Goal: Use online tool/utility: Utilize a website feature to perform a specific function

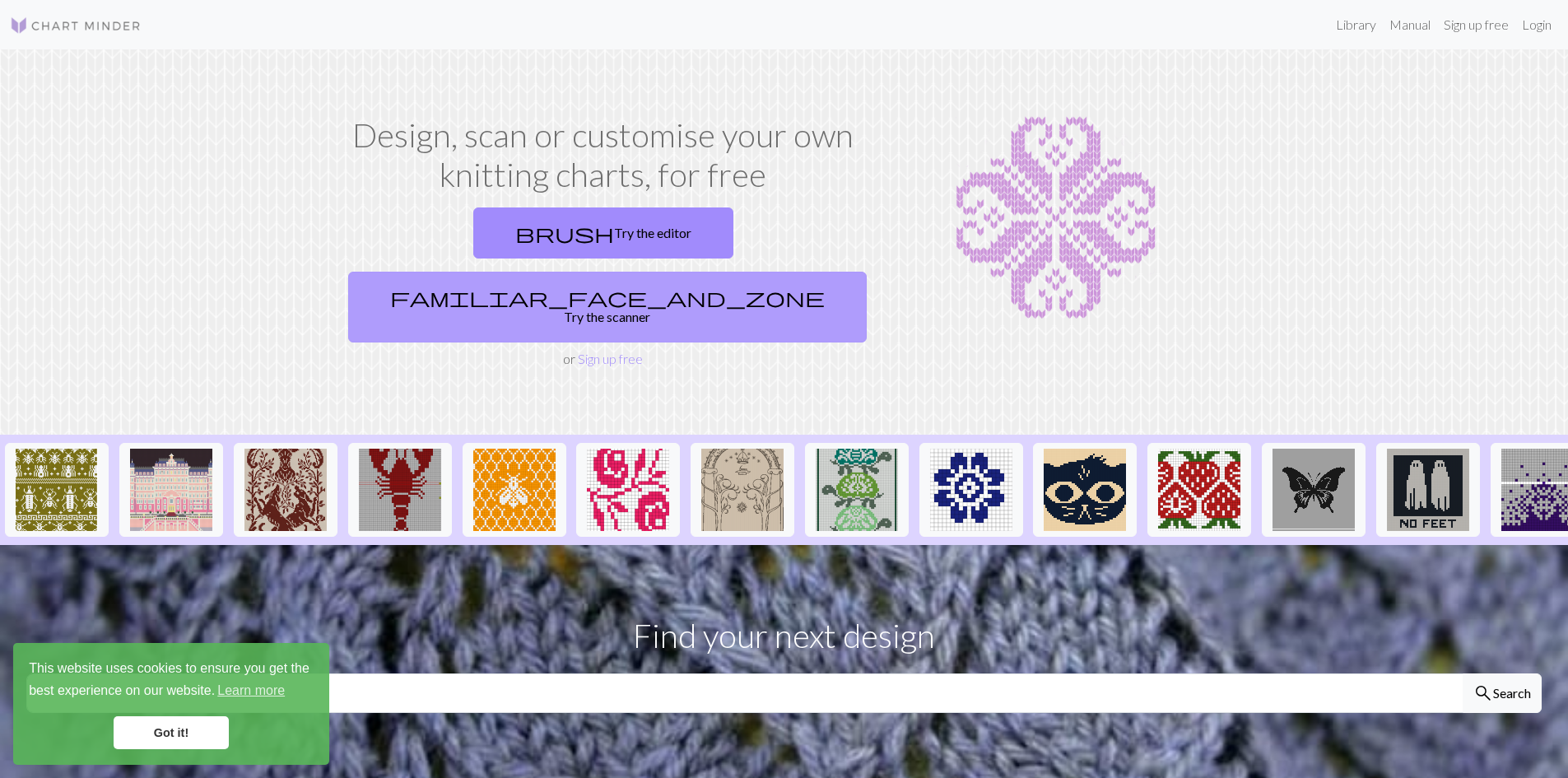
click at [721, 272] on link "familiar_face_and_zone Try the scanner" at bounding box center [608, 307] width 518 height 71
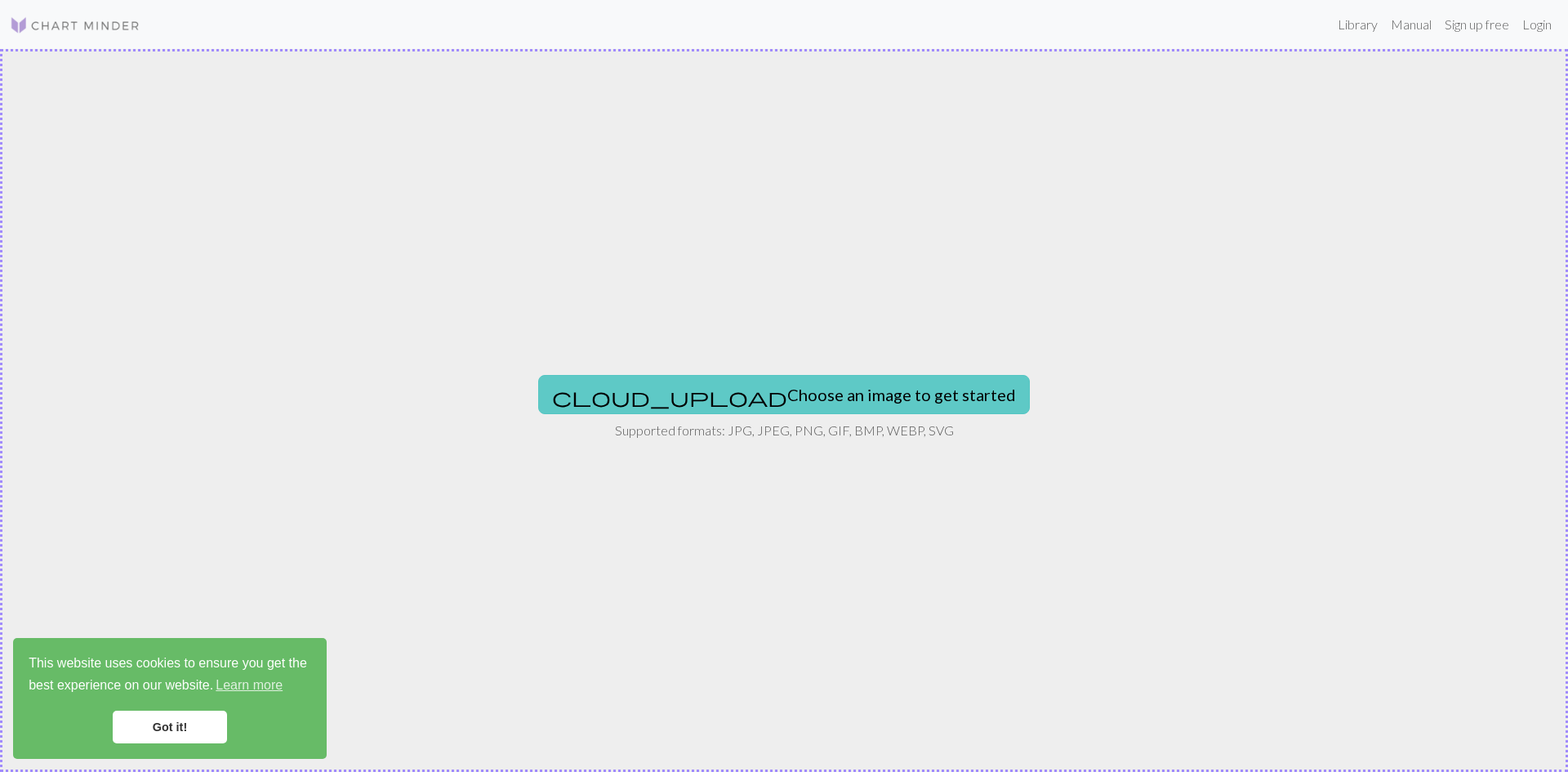
click at [741, 379] on button "cloud_upload Choose an image to get started" at bounding box center [783, 394] width 491 height 39
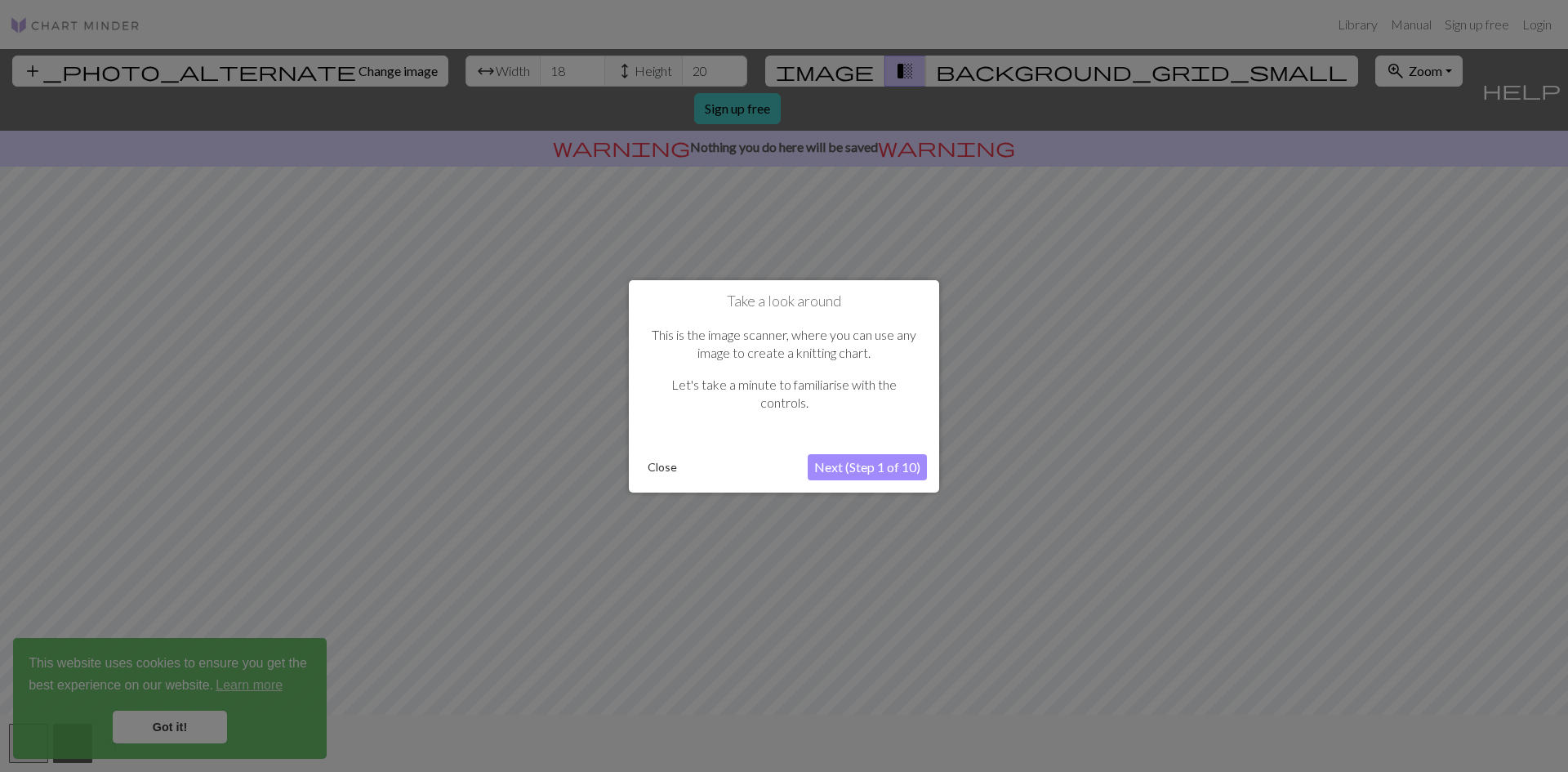
click at [881, 471] on button "Next (Step 1 of 10)" at bounding box center [867, 466] width 119 height 27
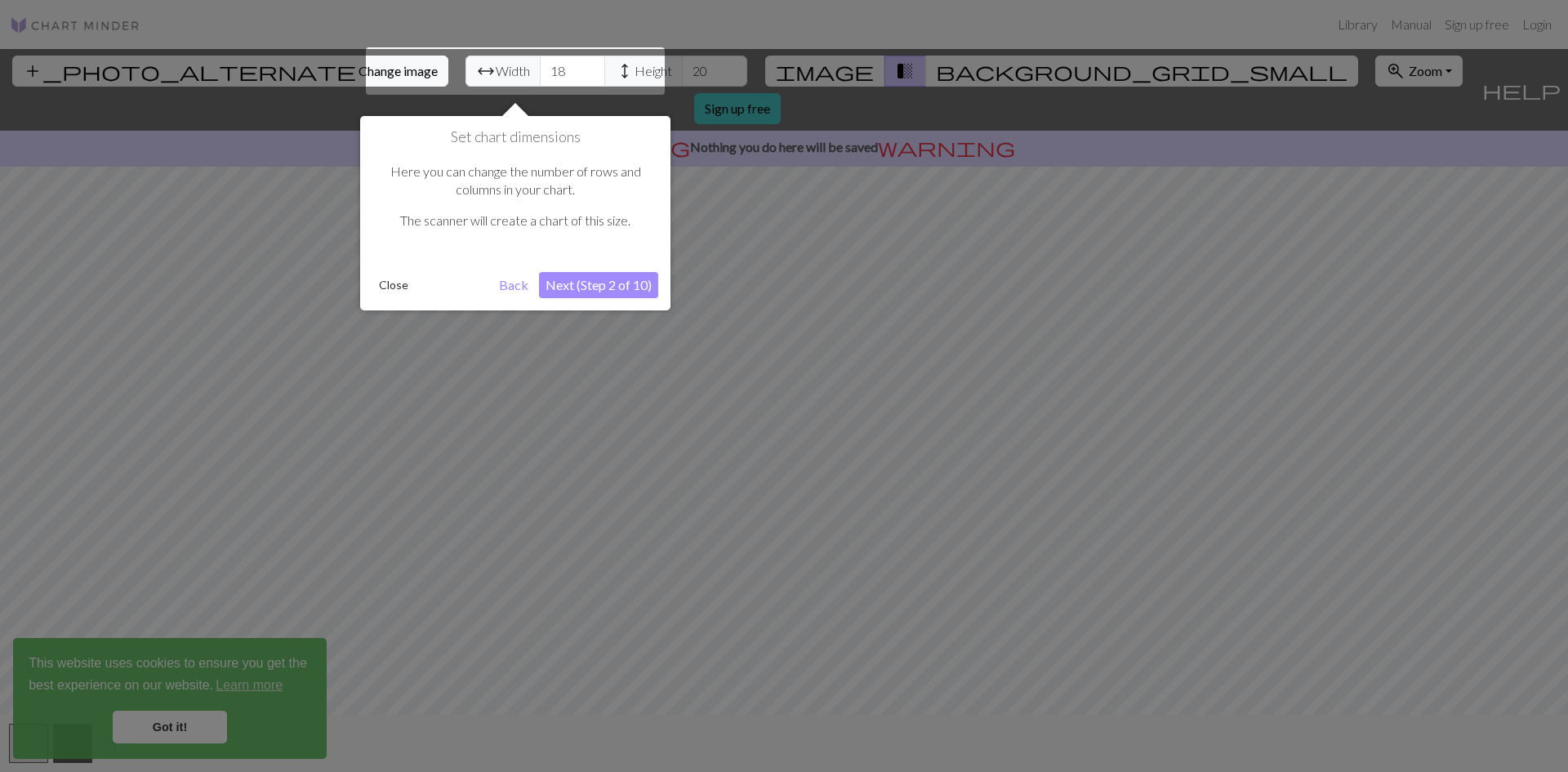
click at [600, 285] on button "Next (Step 2 of 10)" at bounding box center [598, 284] width 119 height 27
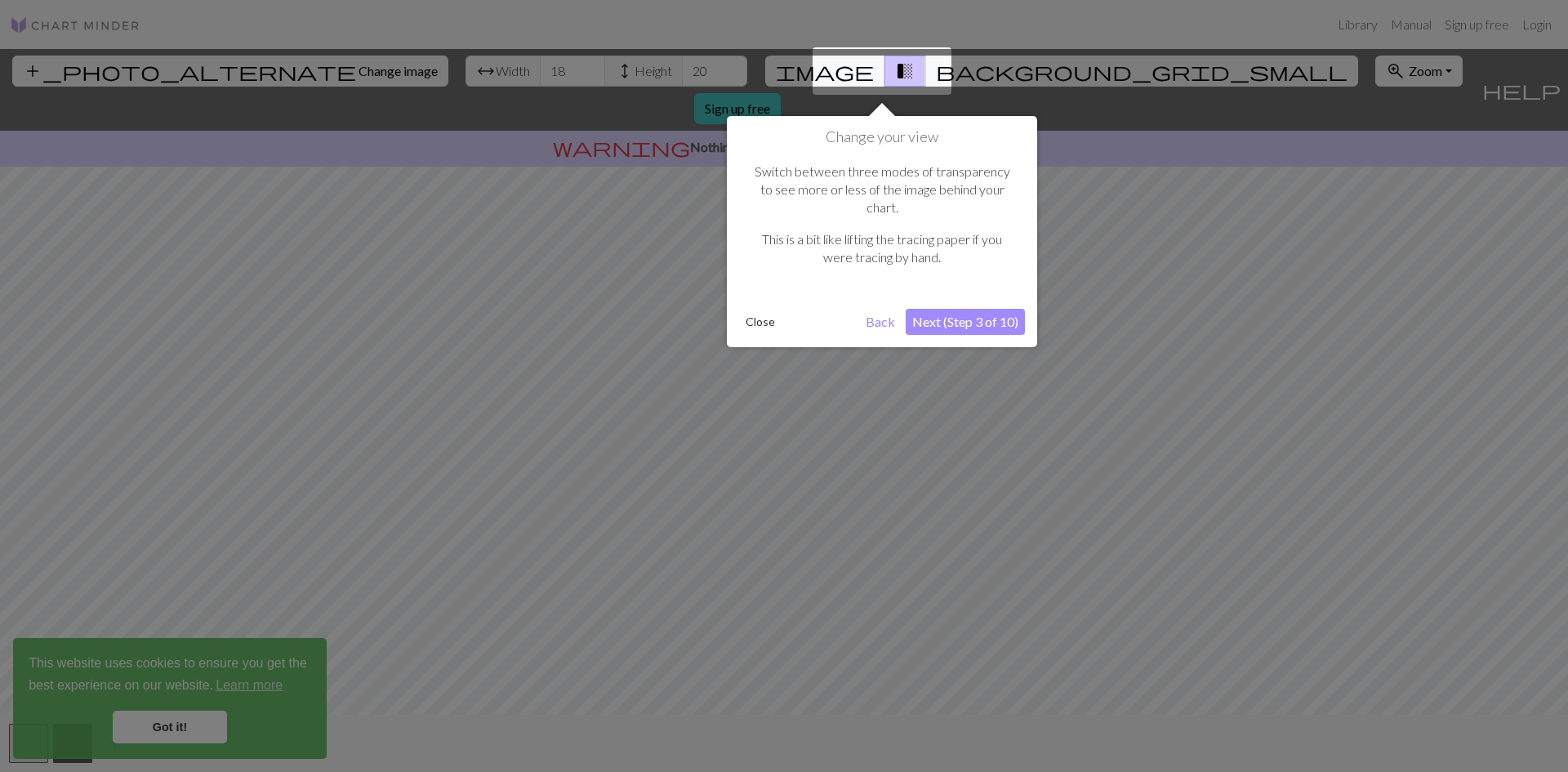
click at [972, 308] on button "Next (Step 3 of 10)" at bounding box center [965, 321] width 119 height 27
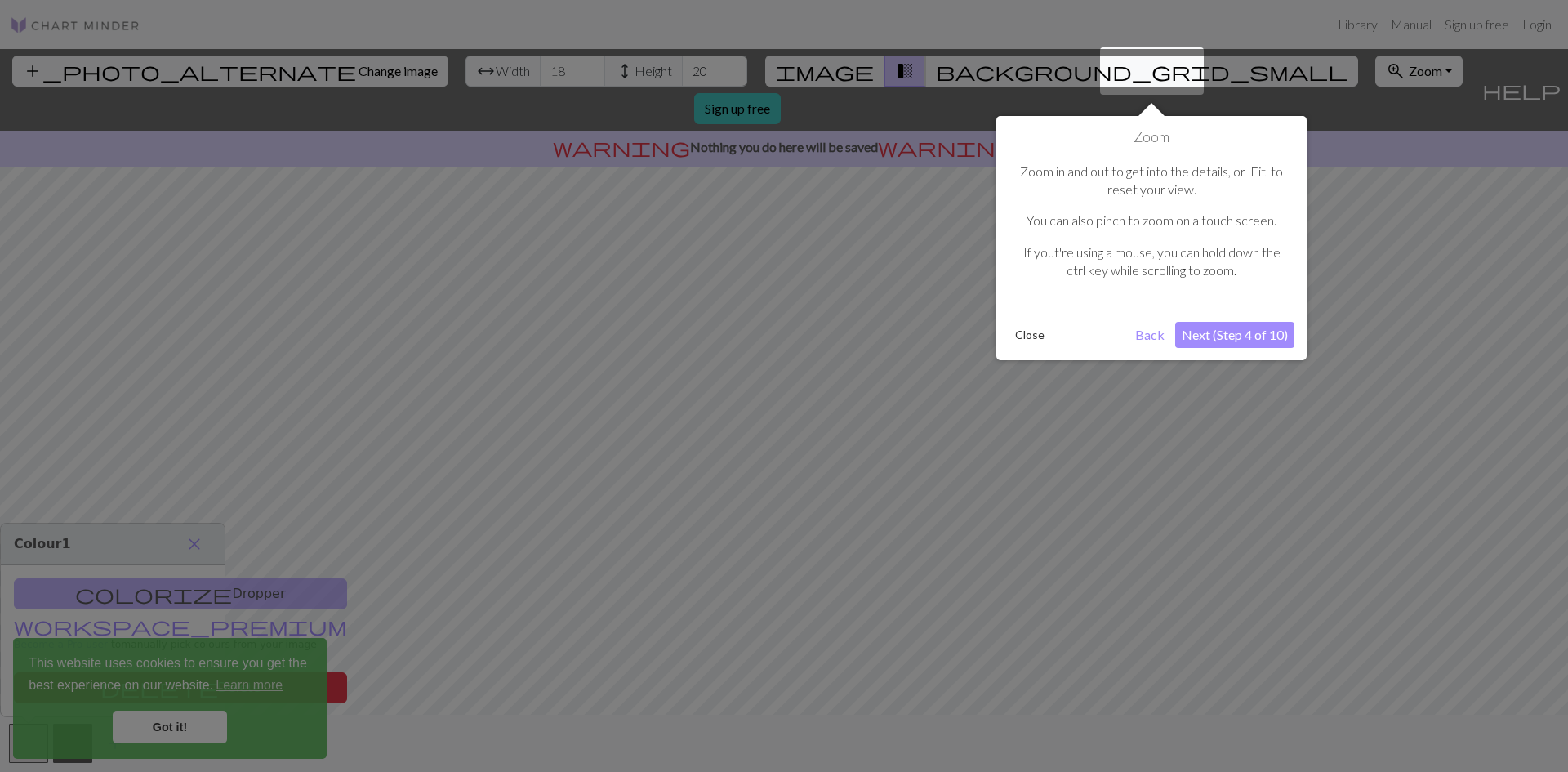
click at [1233, 343] on button "Next (Step 4 of 10)" at bounding box center [1234, 335] width 119 height 27
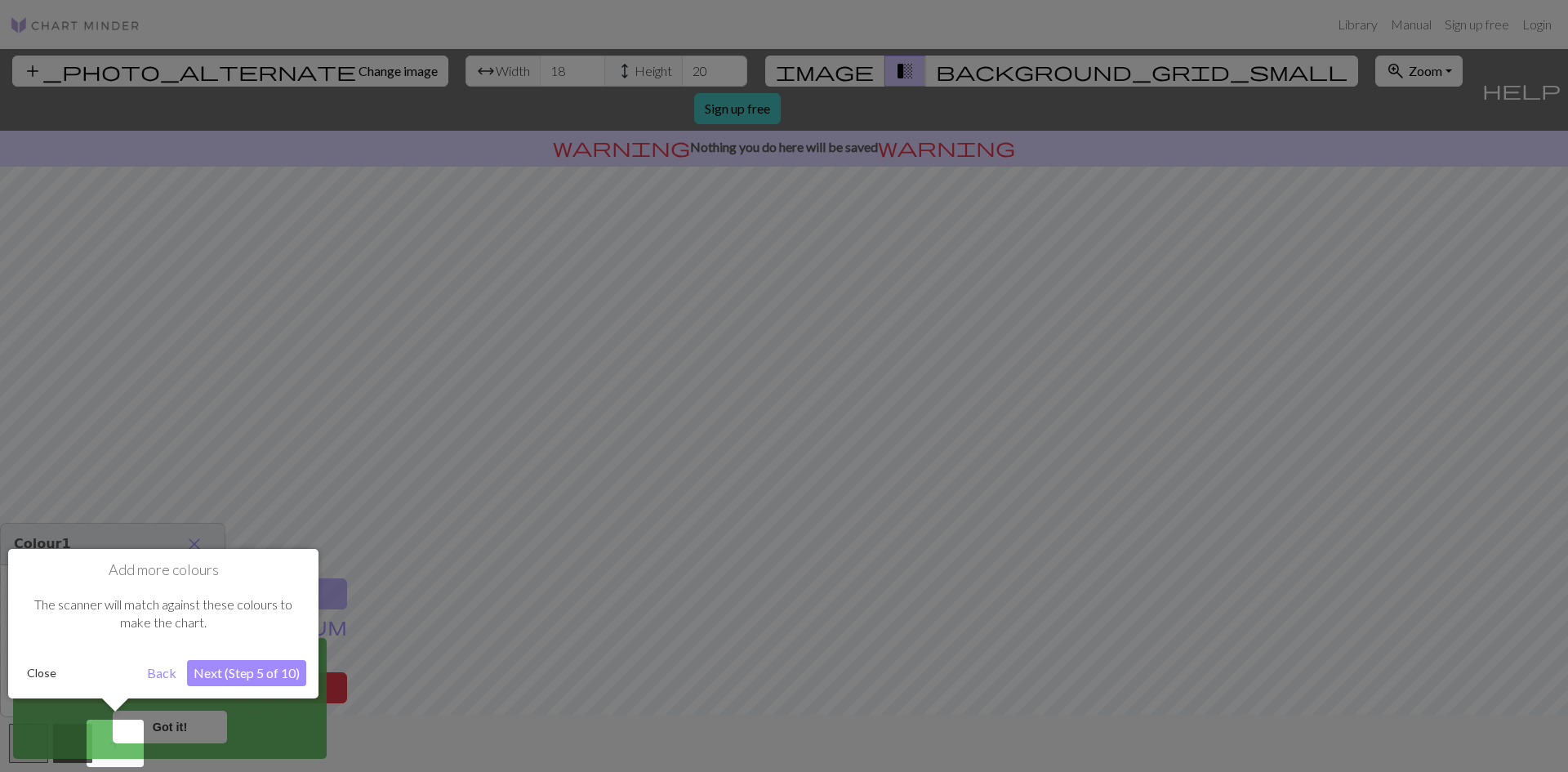
click at [250, 669] on button "Next (Step 5 of 10)" at bounding box center [246, 672] width 119 height 27
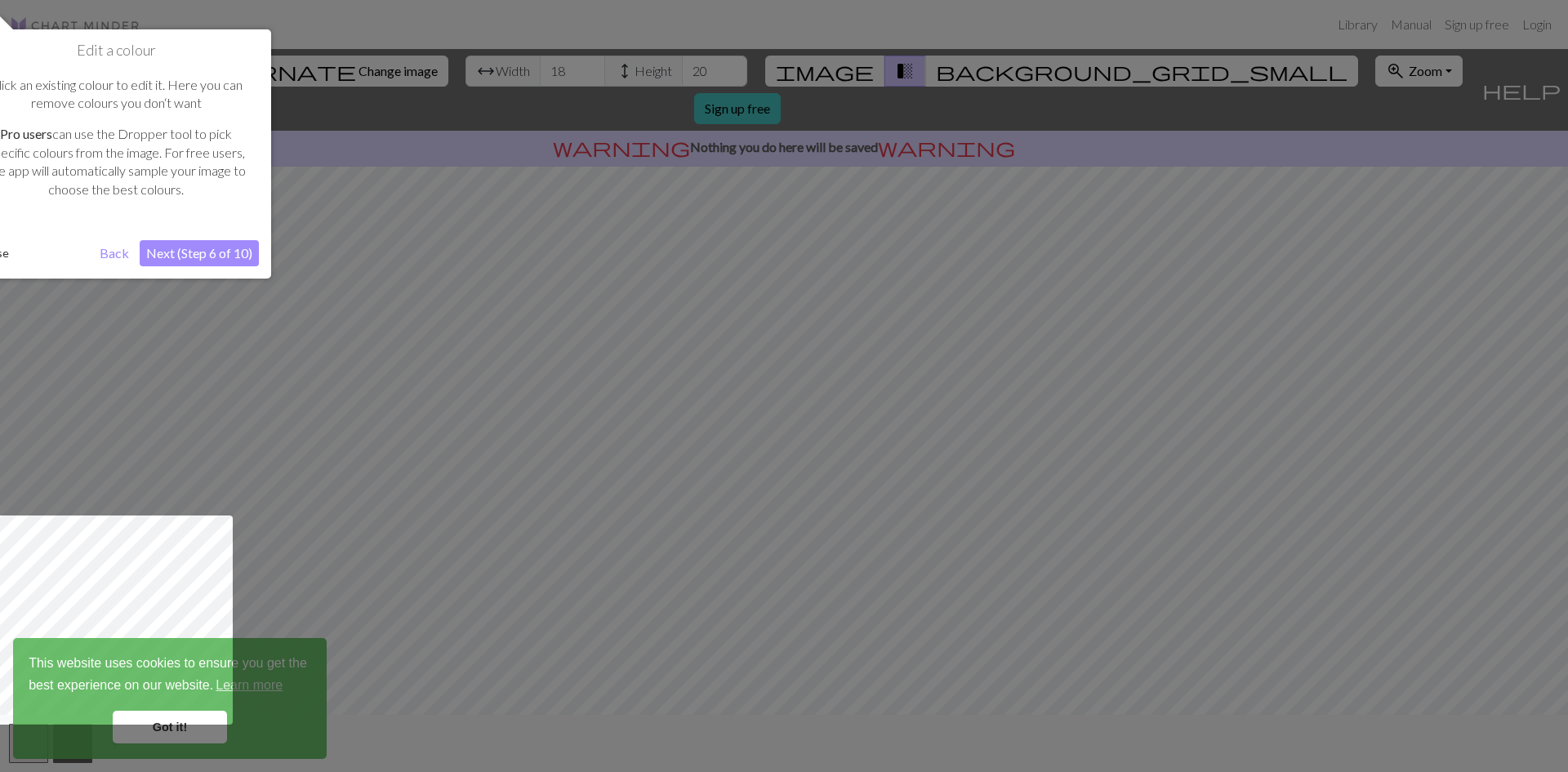
click at [239, 259] on button "Next (Step 6 of 10)" at bounding box center [199, 252] width 119 height 27
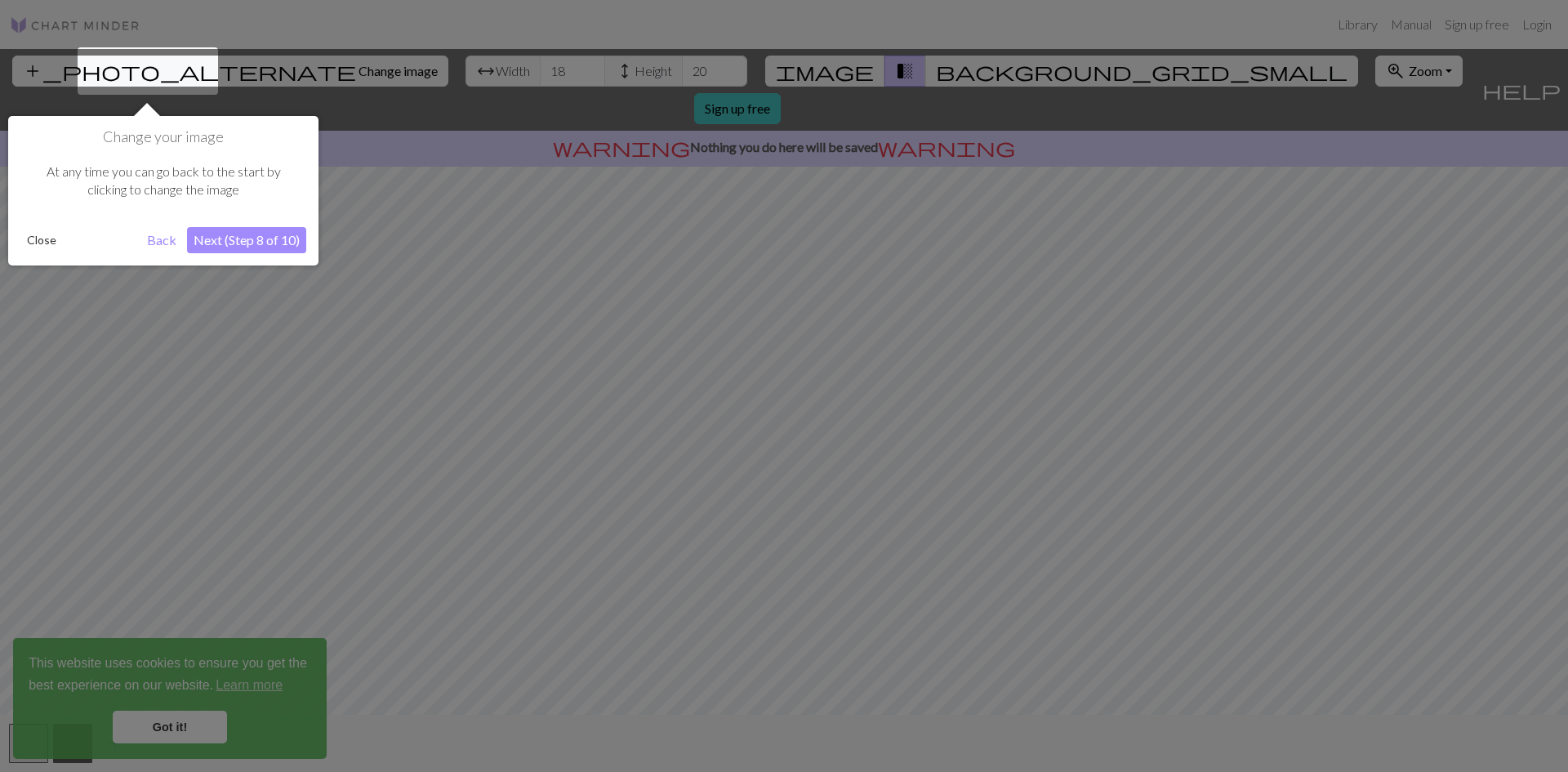
click at [275, 236] on button "Next (Step 8 of 10)" at bounding box center [246, 240] width 119 height 27
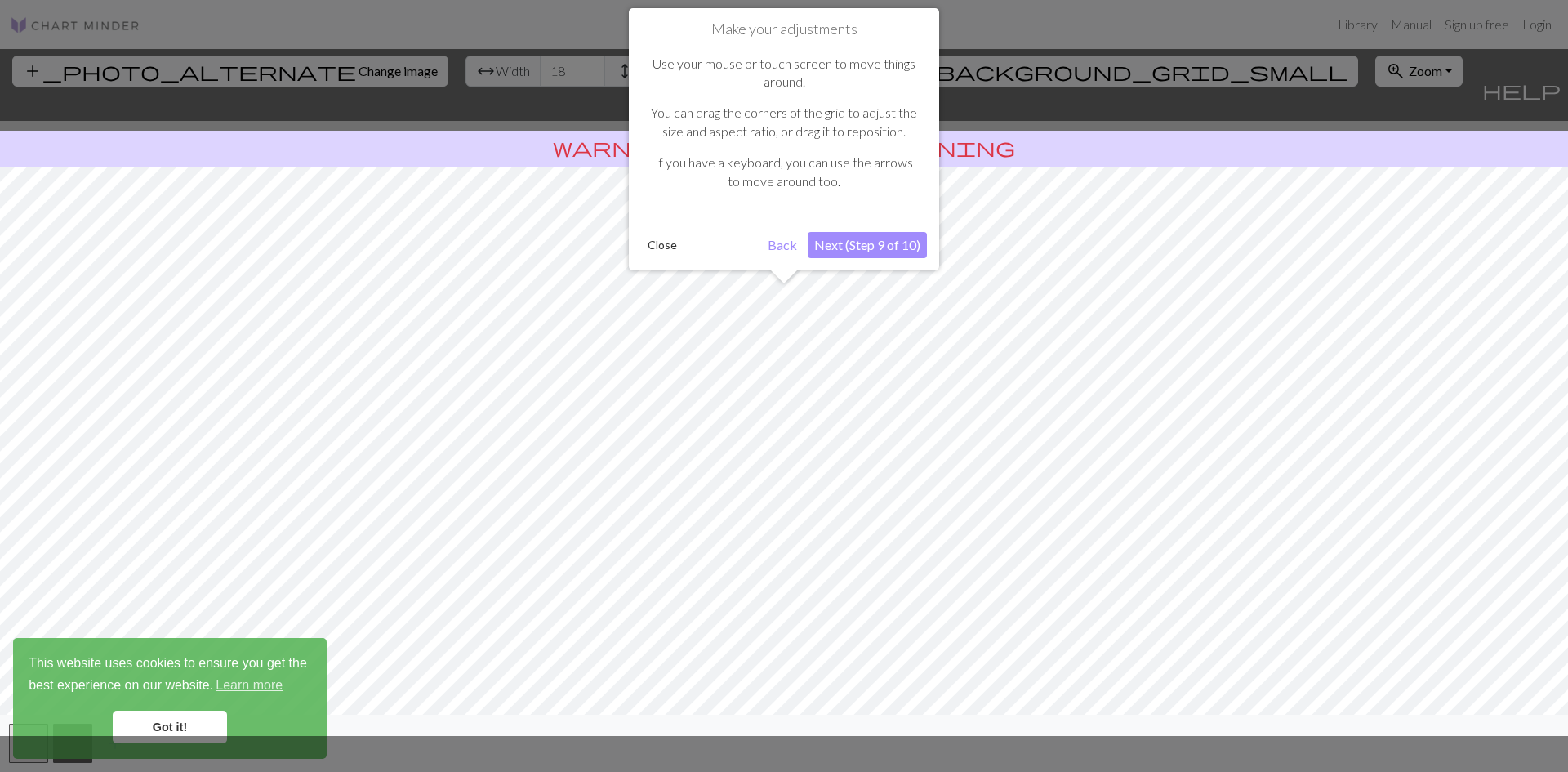
click at [889, 247] on button "Next (Step 9 of 10)" at bounding box center [867, 245] width 119 height 27
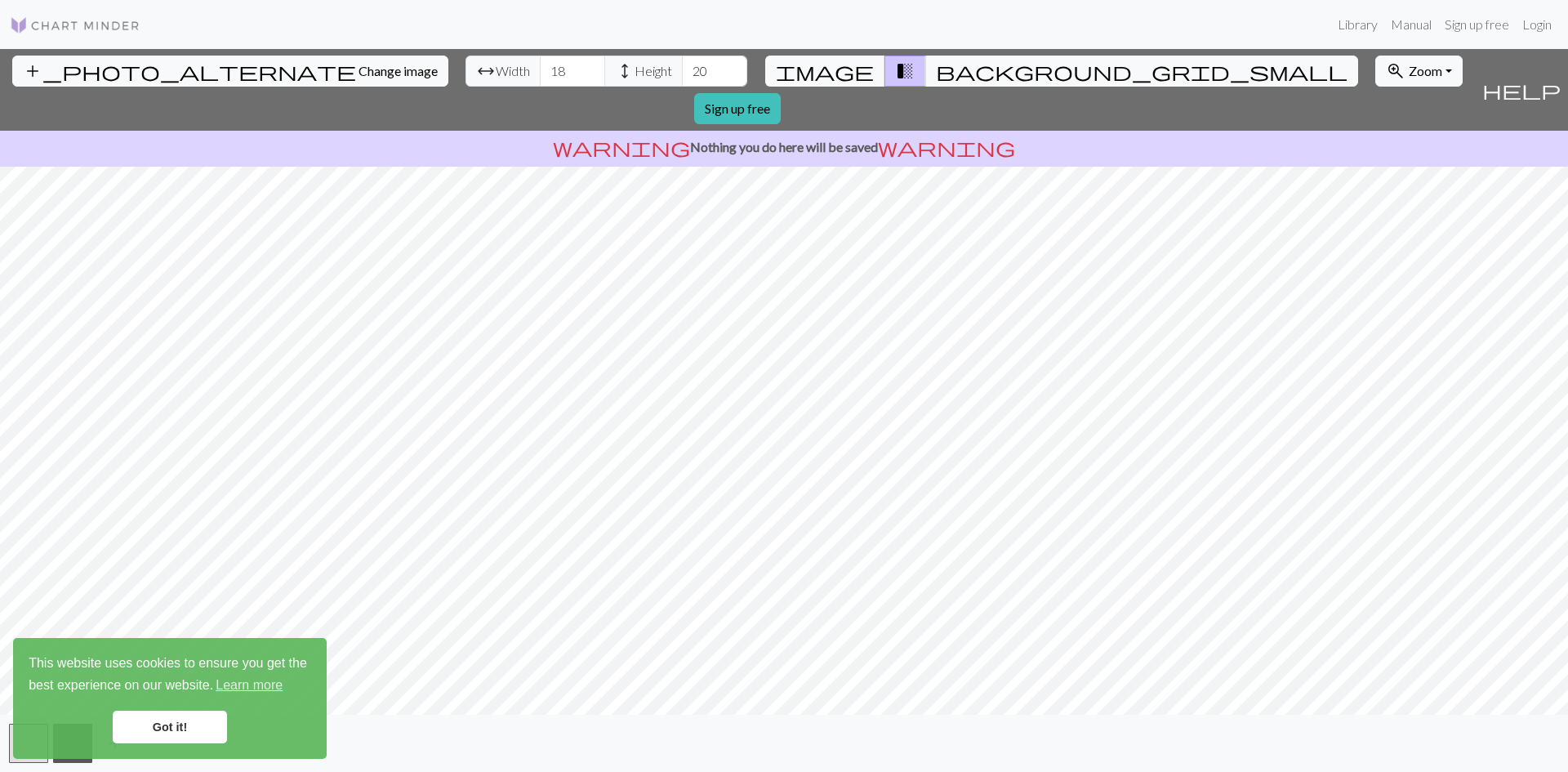
click at [1362, 771] on html "This website uses cookies to ensure you get the best experience on our website.…" at bounding box center [784, 386] width 1568 height 772
click at [540, 70] on input "18" at bounding box center [572, 71] width 65 height 31
click at [540, 70] on input "20" at bounding box center [572, 71] width 65 height 31
type input "15"
click at [682, 74] on input "20" at bounding box center [714, 71] width 65 height 31
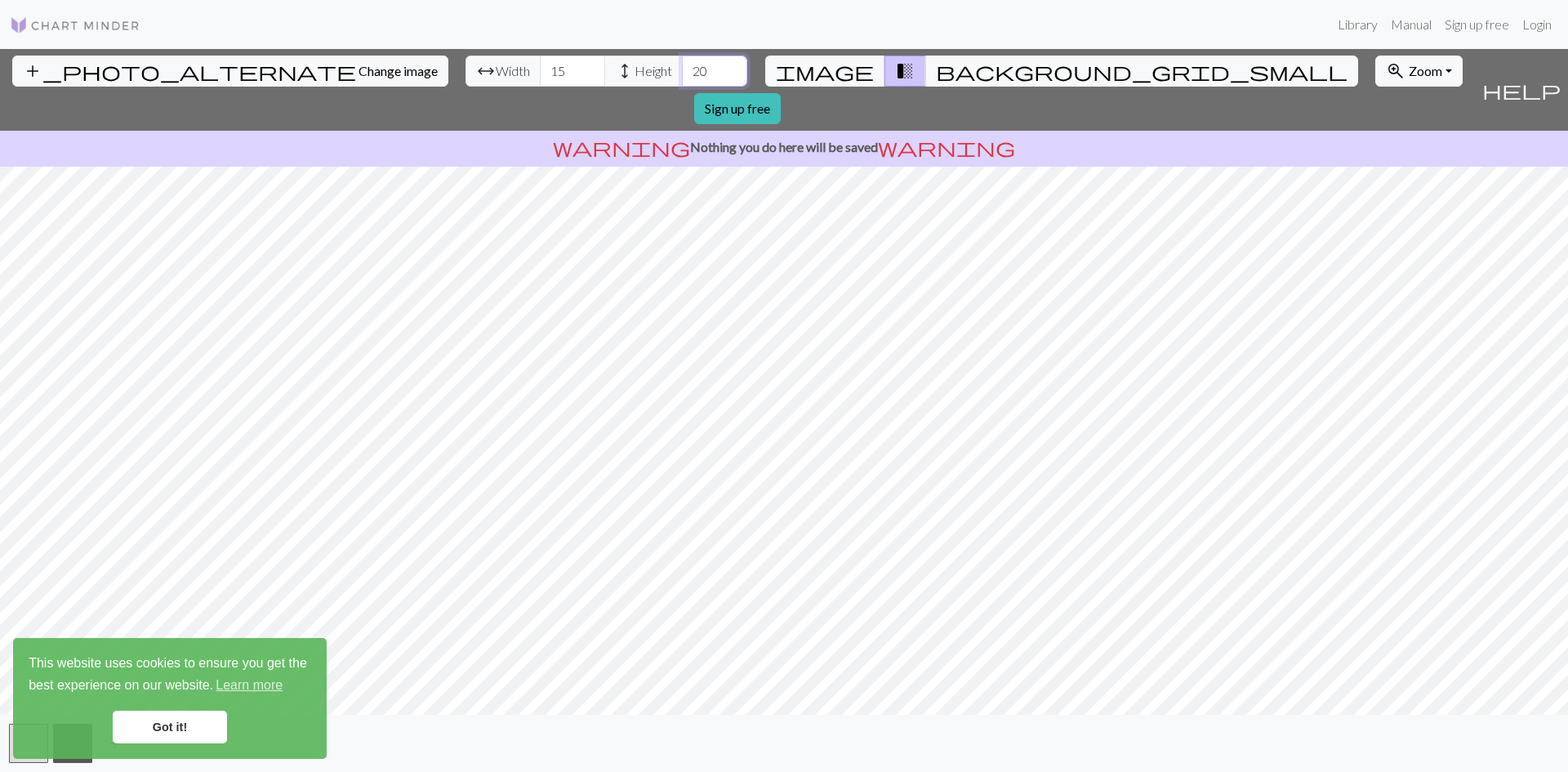
click at [682, 74] on input "20" at bounding box center [714, 71] width 65 height 31
type input "15"
click at [540, 71] on input "15" at bounding box center [572, 71] width 65 height 31
type input "35"
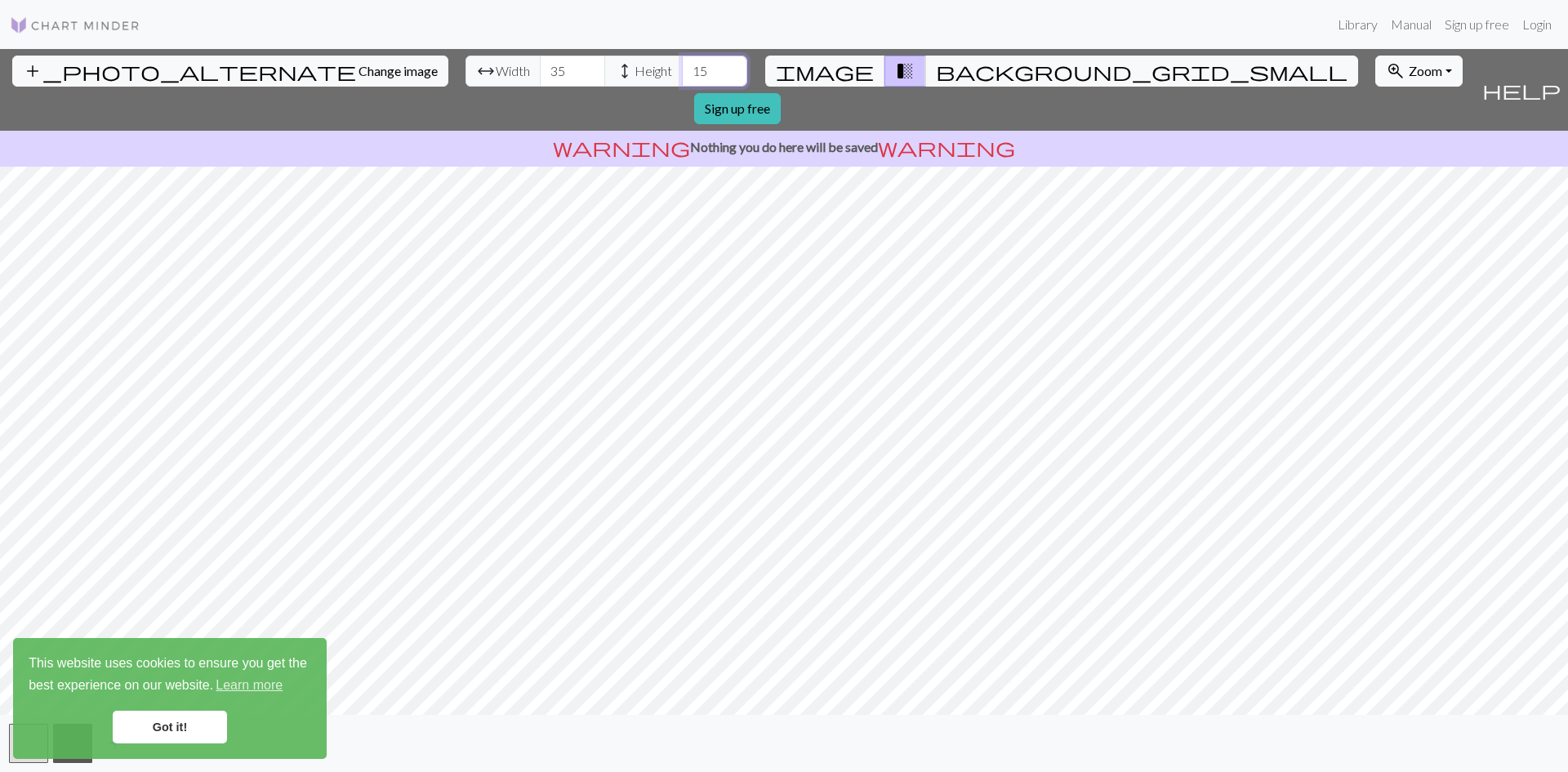
click at [682, 60] on input "15" at bounding box center [714, 71] width 65 height 31
type input "35"
click at [540, 65] on input "35" at bounding box center [572, 71] width 65 height 31
type input "30"
click at [682, 68] on input "35" at bounding box center [714, 71] width 65 height 31
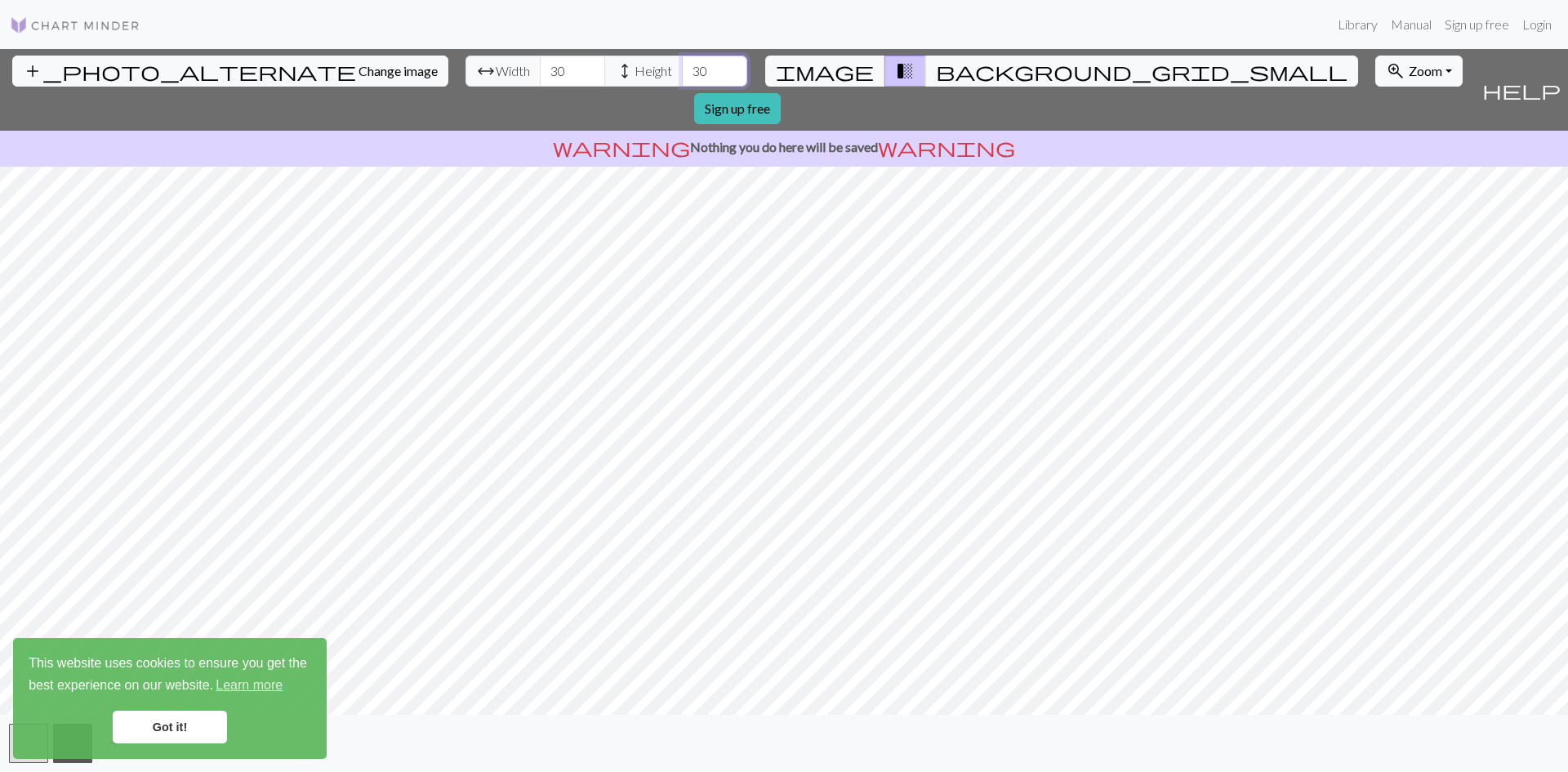
type input "30"
click at [540, 63] on input "30" at bounding box center [572, 71] width 65 height 31
type input "25"
click at [682, 70] on input "30" at bounding box center [714, 71] width 65 height 31
type input "25"
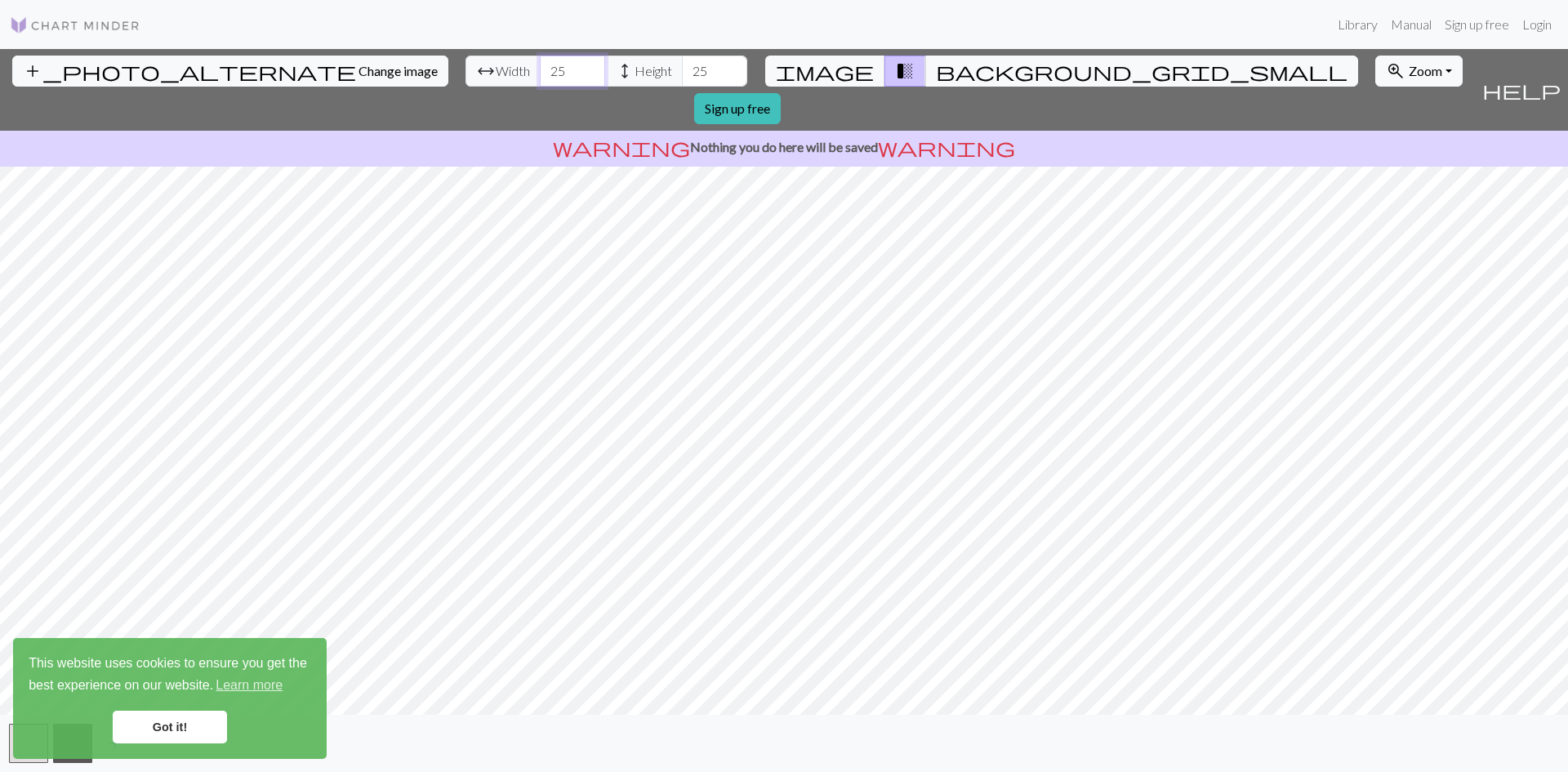
click at [540, 74] on input "25" at bounding box center [572, 71] width 65 height 31
type input "20"
click at [682, 68] on input "25" at bounding box center [714, 71] width 65 height 31
type input "20"
click at [540, 75] on input "20" at bounding box center [572, 71] width 65 height 31
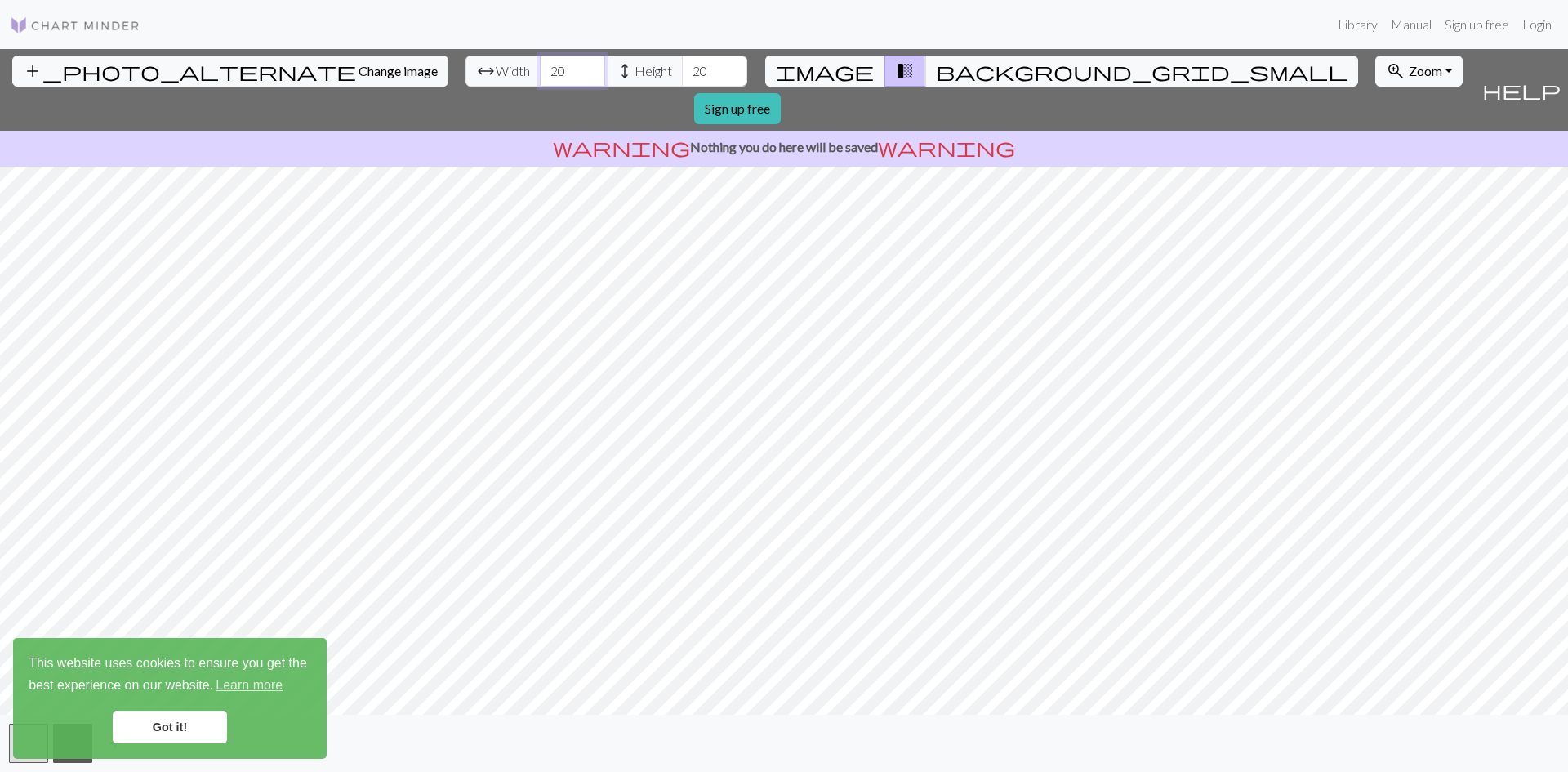
click at [540, 78] on input "20" at bounding box center [572, 71] width 65 height 31
type input "29"
click at [682, 66] on input "20" at bounding box center [714, 71] width 65 height 31
type input "29"
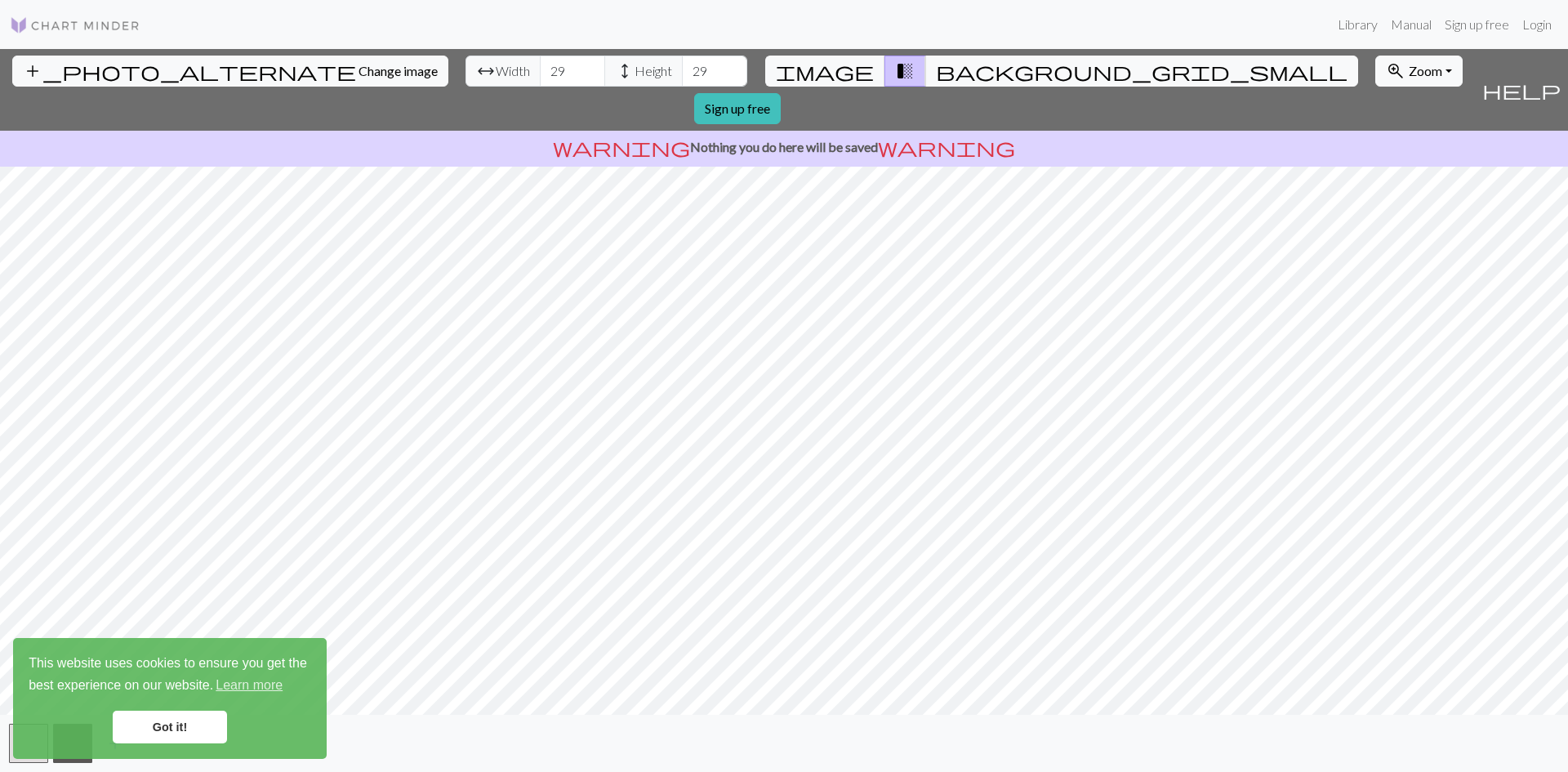
drag, startPoint x: 203, startPoint y: 722, endPoint x: 195, endPoint y: 711, distance: 13.6
click at [203, 722] on link "Got it!" at bounding box center [169, 727] width 114 height 33
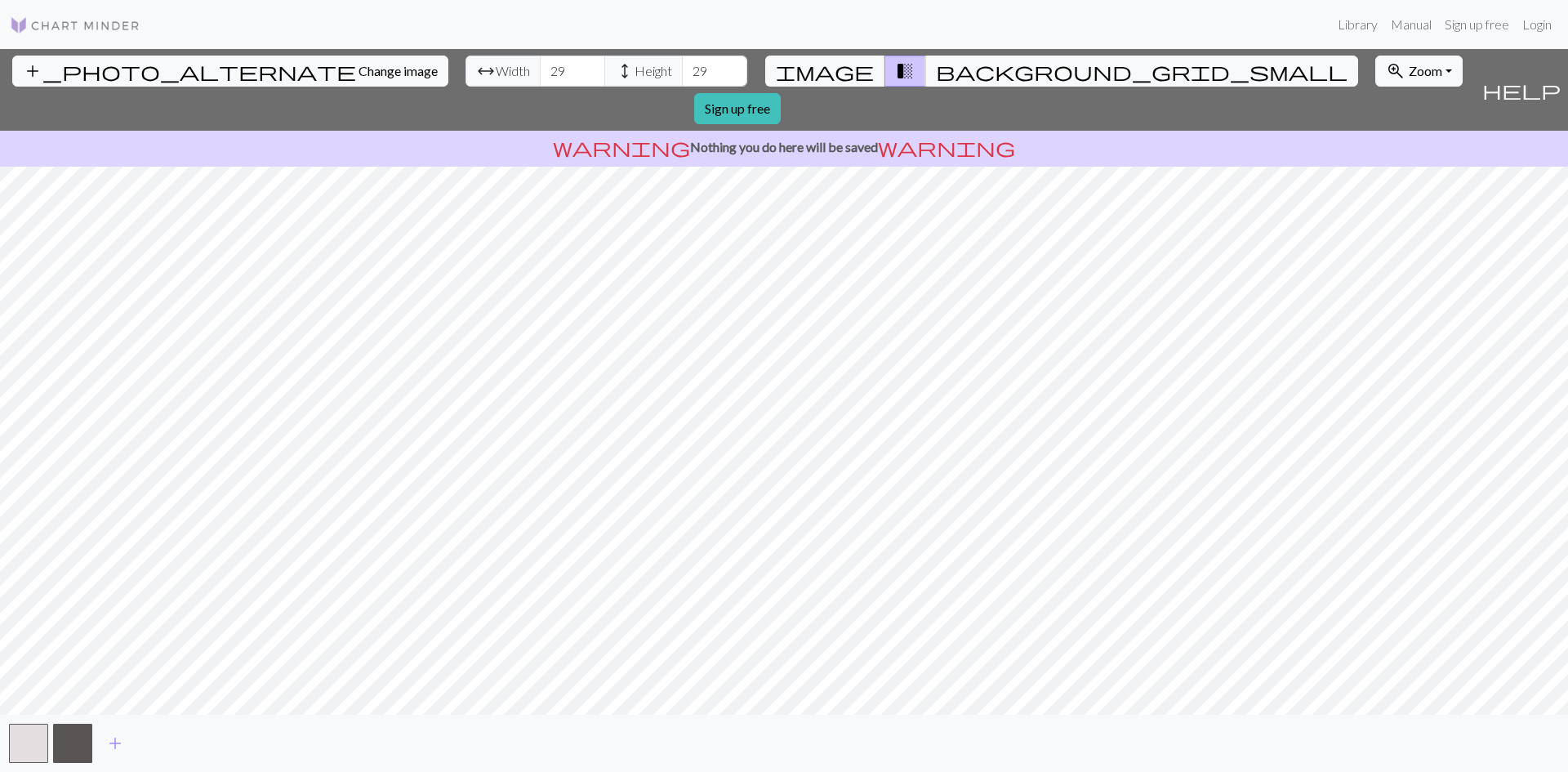
click at [72, 737] on body "This website uses cookies to ensure you get the best experience on our website.…" at bounding box center [784, 386] width 1568 height 772
click at [37, 741] on button "button" at bounding box center [28, 743] width 39 height 39
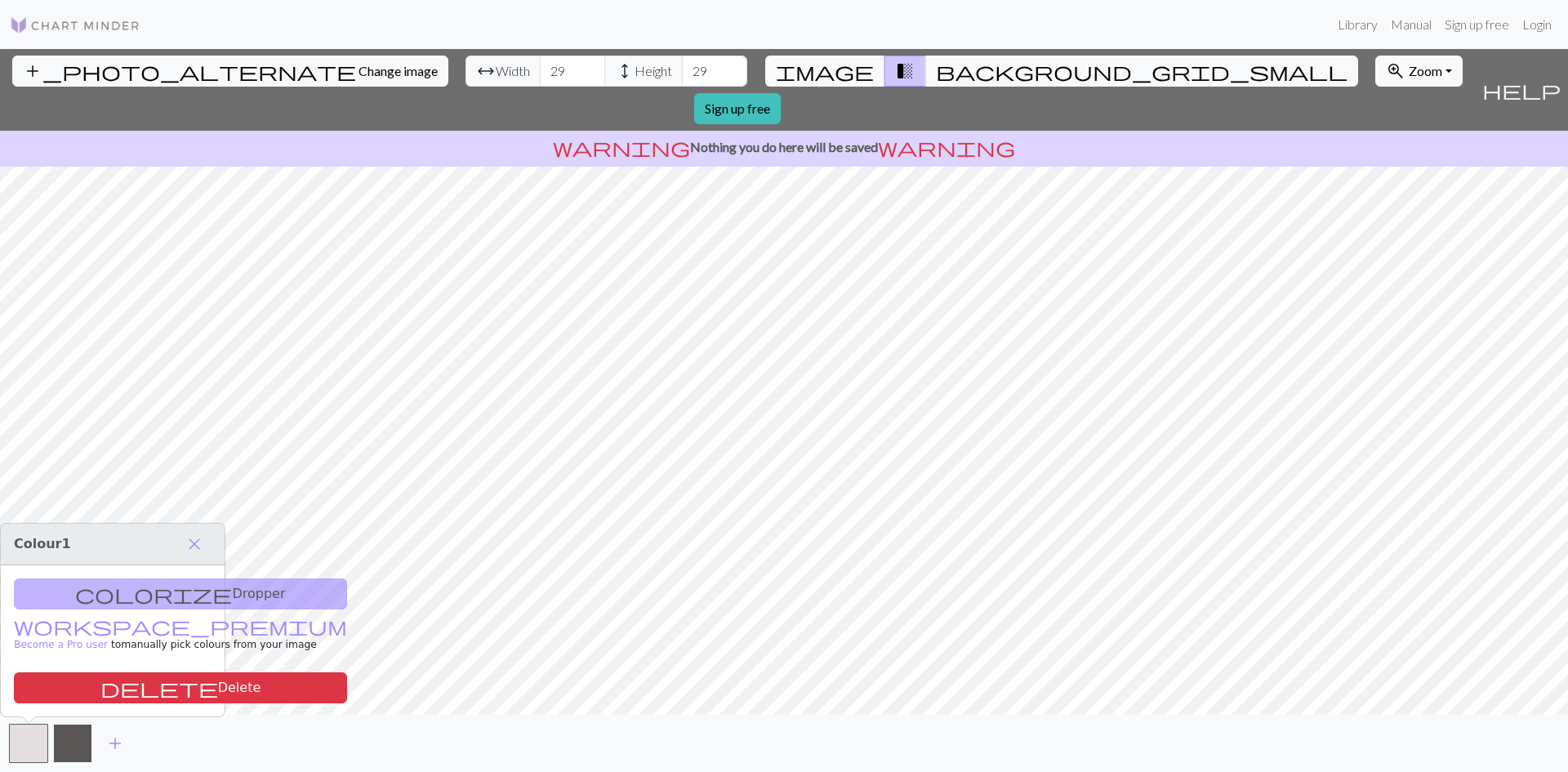
click at [72, 741] on button "button" at bounding box center [72, 743] width 39 height 39
click at [46, 740] on button "button" at bounding box center [28, 743] width 39 height 39
click at [114, 593] on div "colorize Dropper workspace_premium Become a Pro user to manually pick colours f…" at bounding box center [113, 640] width 224 height 151
click at [210, 549] on button "close" at bounding box center [194, 543] width 34 height 27
